Goal: Task Accomplishment & Management: Manage account settings

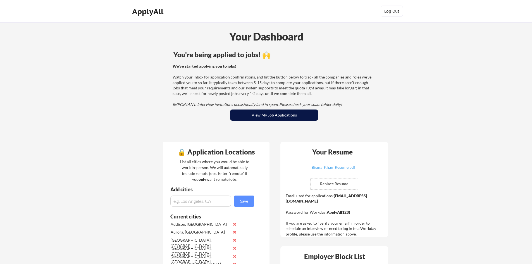
click at [249, 116] on button "View My Job Applications" at bounding box center [274, 114] width 88 height 11
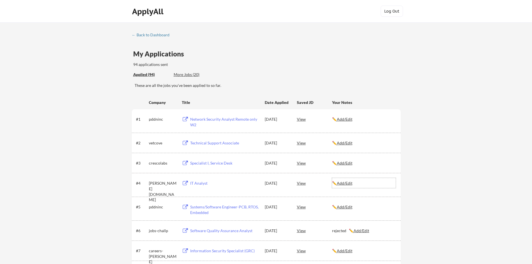
click at [344, 180] on div "✏️ Add/Edit" at bounding box center [364, 183] width 64 height 10
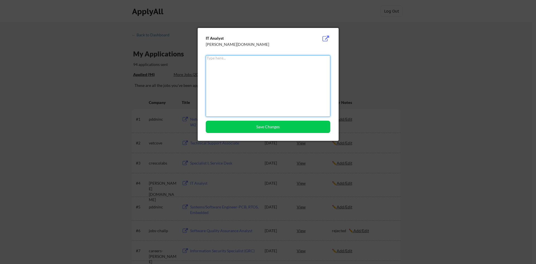
click at [256, 47] on div "obama.wd5.careers" at bounding box center [254, 45] width 97 height 6
drag, startPoint x: 254, startPoint y: 62, endPoint x: 255, endPoint y: 70, distance: 8.1
click at [255, 67] on textarea at bounding box center [268, 85] width 124 height 61
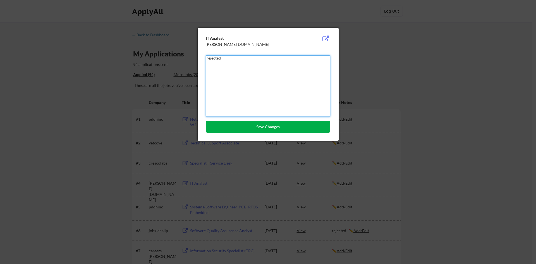
type textarea "rejected"
drag, startPoint x: 270, startPoint y: 126, endPoint x: 81, endPoint y: 84, distance: 193.7
click at [268, 127] on button "Save Changes" at bounding box center [268, 127] width 124 height 12
